Goal: Task Accomplishment & Management: Use online tool/utility

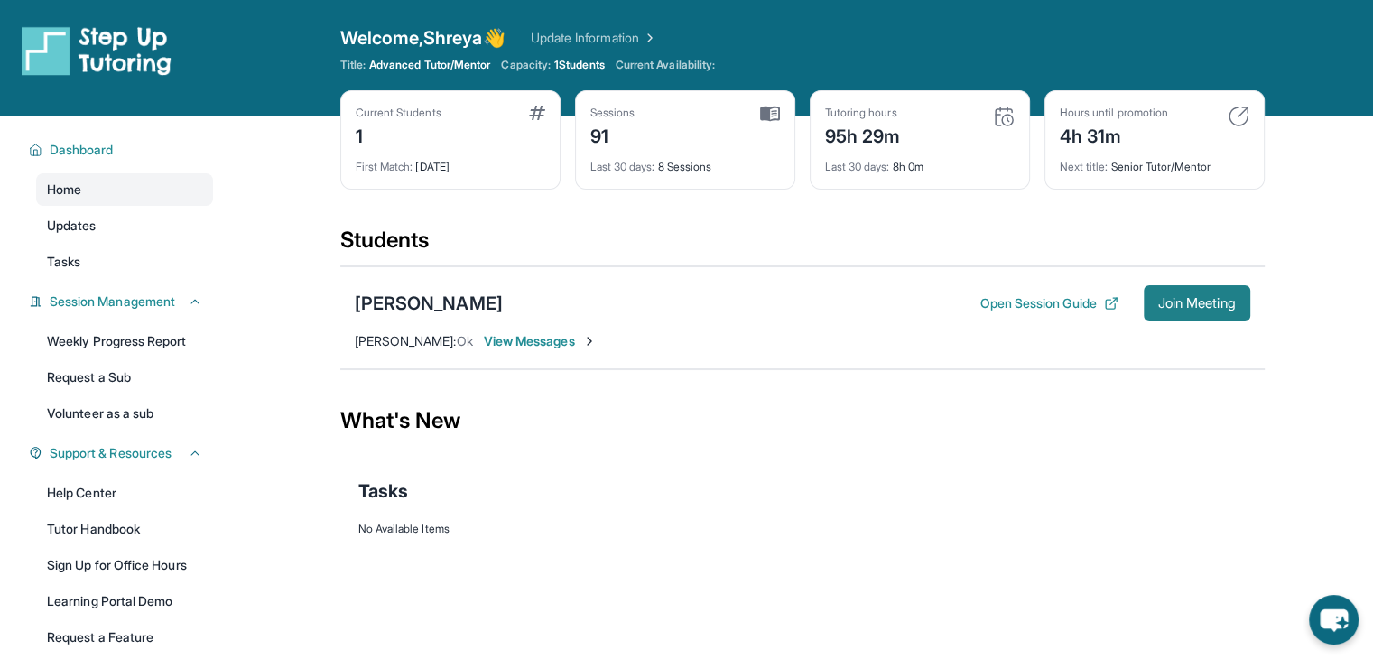
click at [1210, 300] on span "Join Meeting" at bounding box center [1197, 303] width 78 height 11
